Goal: Information Seeking & Learning: Learn about a topic

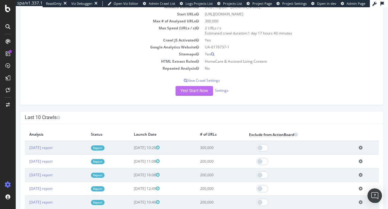
scroll to position [91, 0]
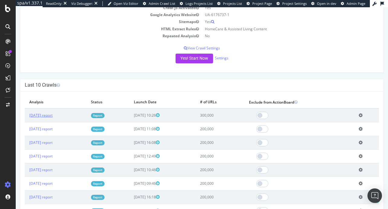
click at [53, 115] on link "[DATE] report" at bounding box center [40, 114] width 23 height 5
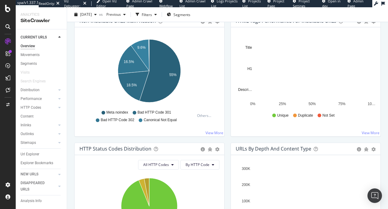
scroll to position [211, 0]
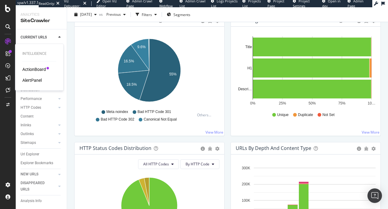
click at [47, 68] on div at bounding box center [48, 68] width 2 height 2
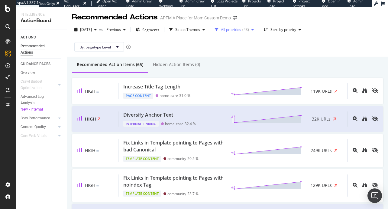
click at [241, 30] on div "All priorities" at bounding box center [231, 30] width 20 height 4
click at [200, 29] on div "Select Themes" at bounding box center [187, 30] width 25 height 4
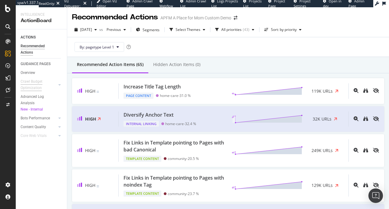
click at [39, 87] on div "Crawl Budget Optimization" at bounding box center [37, 84] width 32 height 13
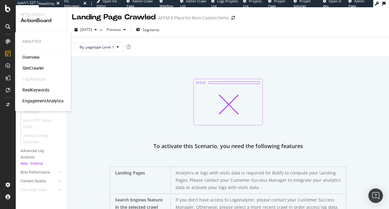
click at [33, 60] on div "Overview SiteCrawler LogAnalyzer RealKeywords EngagementAnalytics" at bounding box center [42, 79] width 41 height 50
click at [33, 56] on div "Overview" at bounding box center [30, 57] width 17 height 6
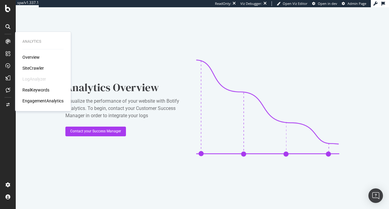
click at [31, 67] on div "SiteCrawler" at bounding box center [32, 68] width 21 height 6
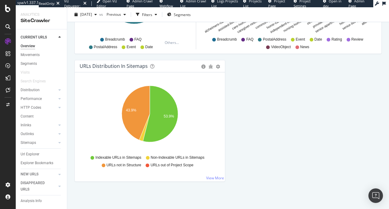
scroll to position [675, 0]
click at [31, 114] on div "Content" at bounding box center [27, 116] width 13 height 6
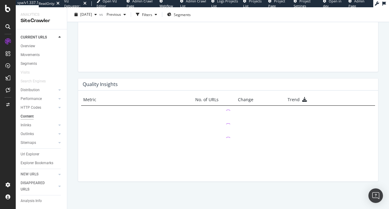
scroll to position [413, 0]
